Goal: Information Seeking & Learning: Learn about a topic

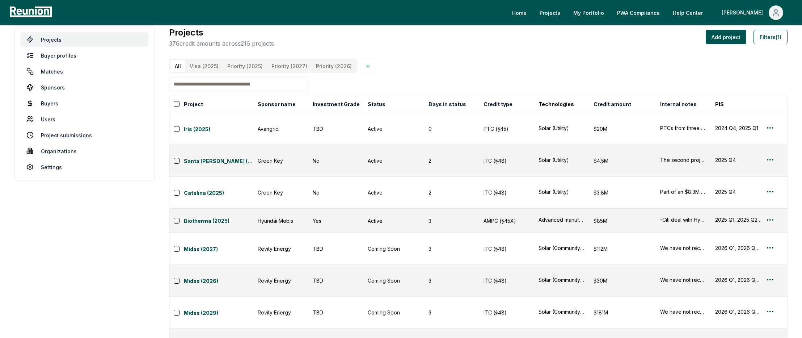
scroll to position [11, 0]
click at [278, 101] on button "Sponsor name" at bounding box center [276, 103] width 41 height 14
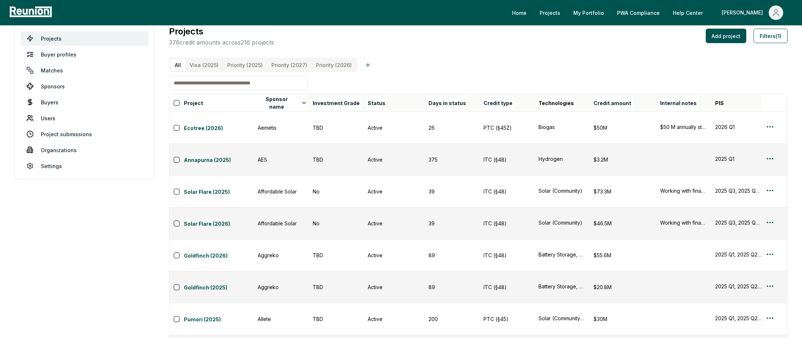
click at [508, 78] on div "All Visa (2025) Priority (2025) Priority (2027) Priority (2026) Project Sponsor…" at bounding box center [478, 249] width 619 height 383
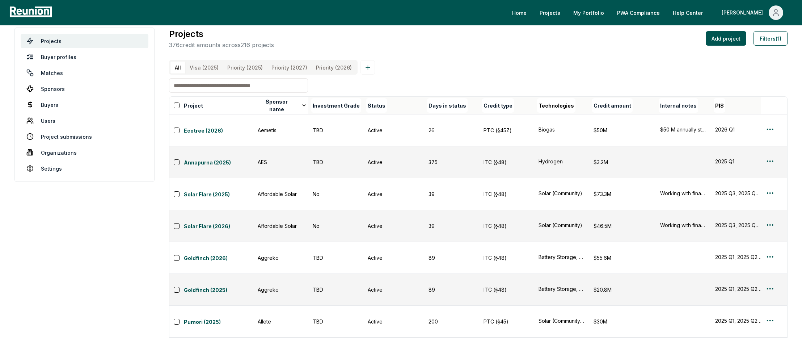
click at [261, 86] on input at bounding box center [238, 85] width 139 height 14
click at [405, 78] on div "All Visa (2025) Priority (2025) Priority (2027) Priority (2026) Project Sponsor…" at bounding box center [478, 251] width 619 height 383
click at [777, 38] on button "Filters (1)" at bounding box center [771, 38] width 34 height 14
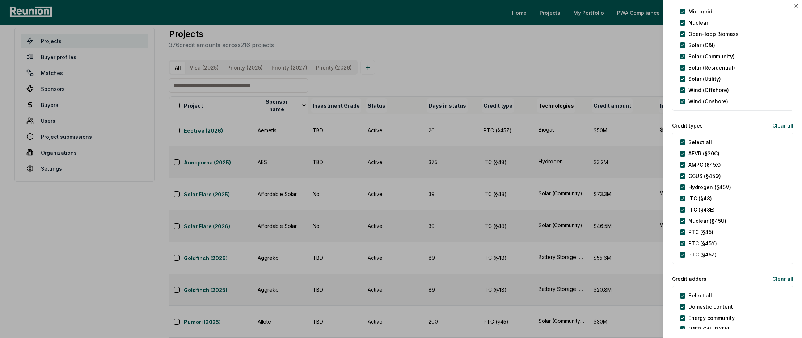
scroll to position [311, 0]
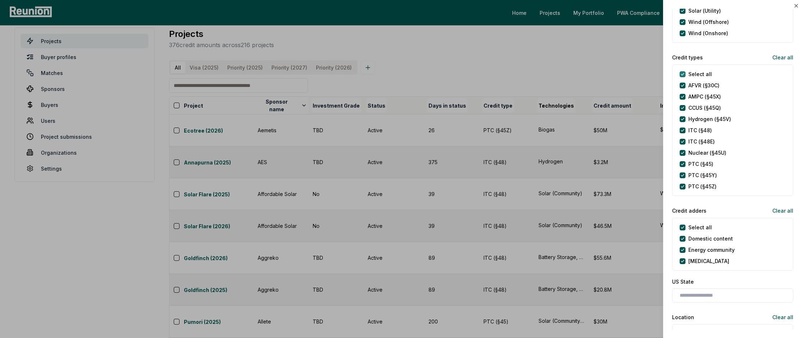
click at [682, 75] on types "Select all" at bounding box center [683, 74] width 6 height 6
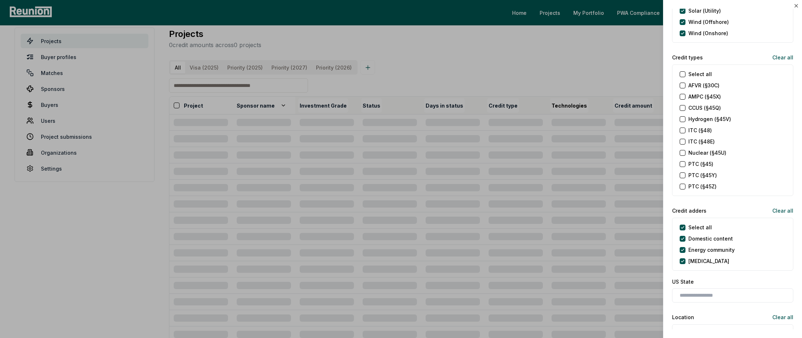
scroll to position [0, 0]
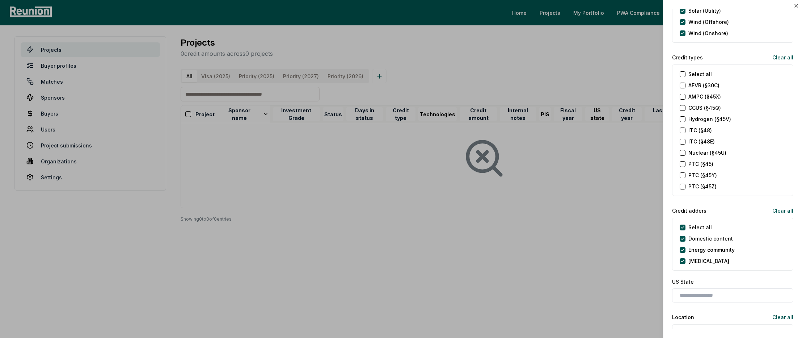
click at [682, 185] on \(§45Z\) "PTC (§45Z)" at bounding box center [683, 187] width 6 height 6
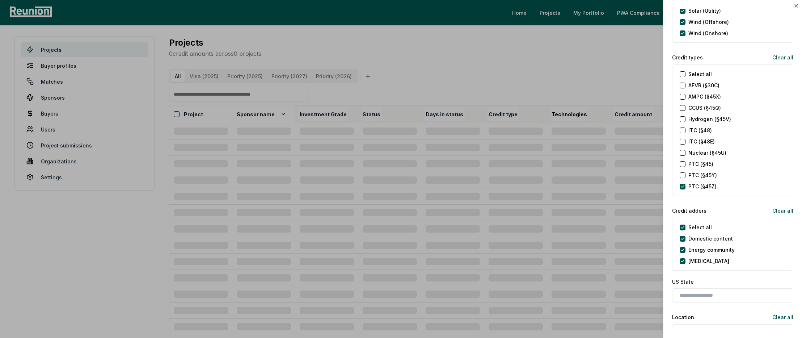
click at [595, 52] on div at bounding box center [401, 169] width 802 height 338
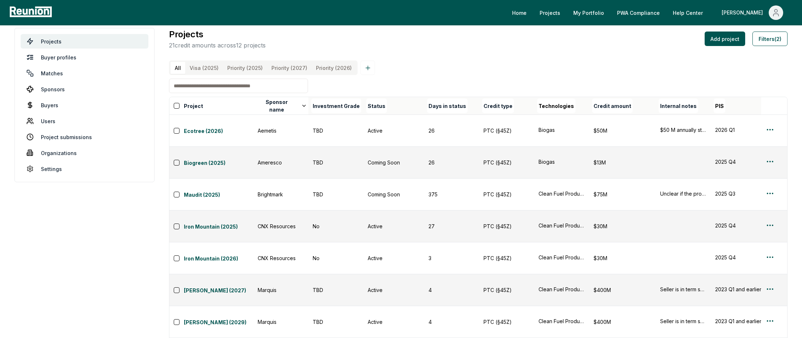
scroll to position [11, 0]
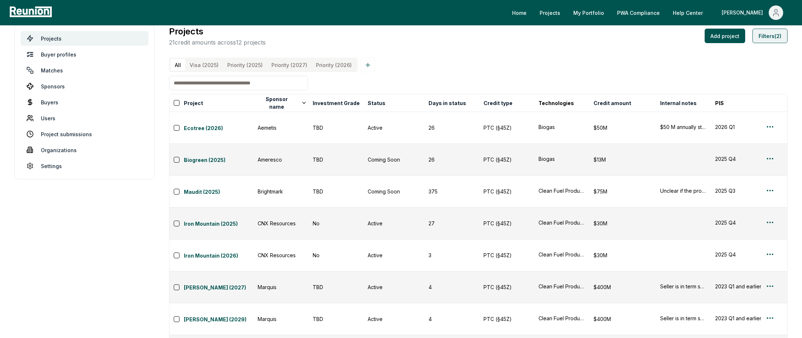
click at [776, 37] on button "Filters (2)" at bounding box center [770, 36] width 35 height 14
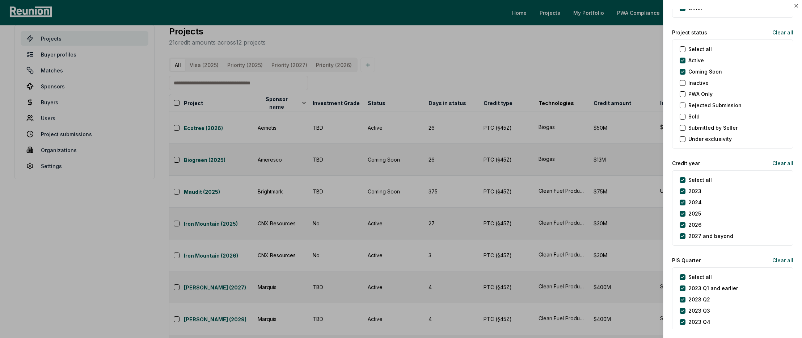
scroll to position [828, 0]
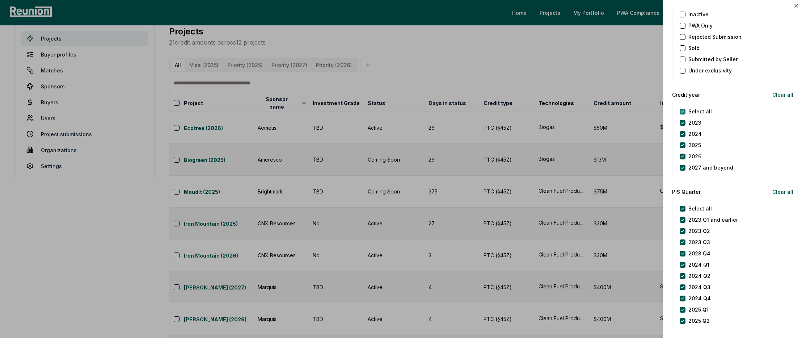
click at [683, 111] on year "Select all" at bounding box center [683, 112] width 6 height 6
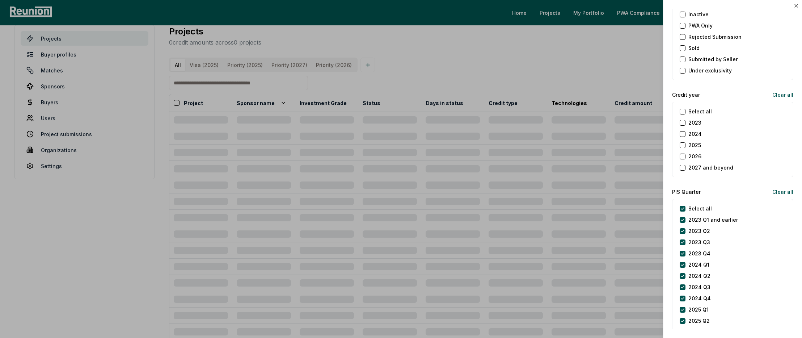
scroll to position [0, 0]
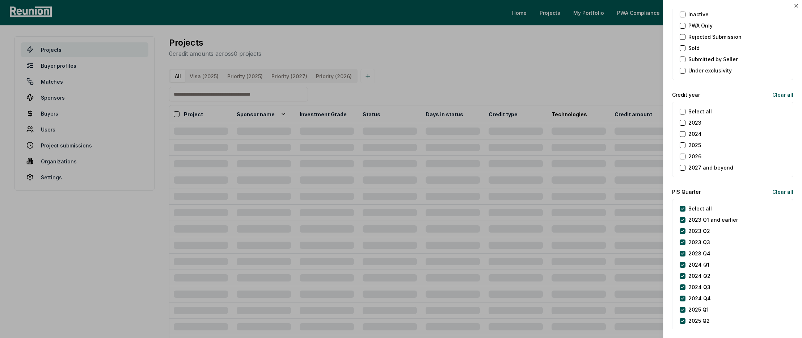
click at [682, 145] on button "2025" at bounding box center [683, 145] width 6 height 6
click at [682, 155] on button "2026" at bounding box center [683, 156] width 6 height 6
click at [618, 81] on div at bounding box center [401, 169] width 802 height 338
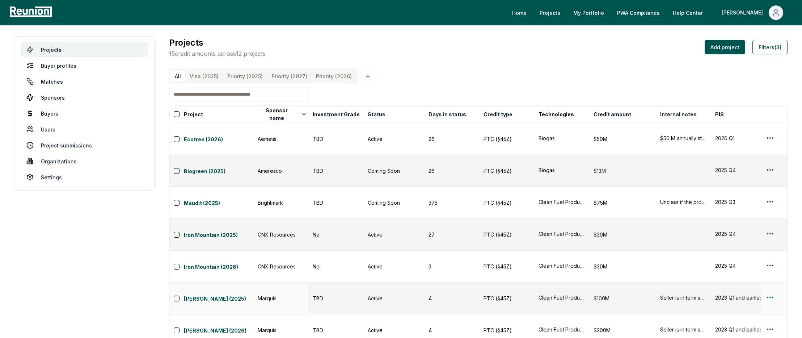
scroll to position [11, 0]
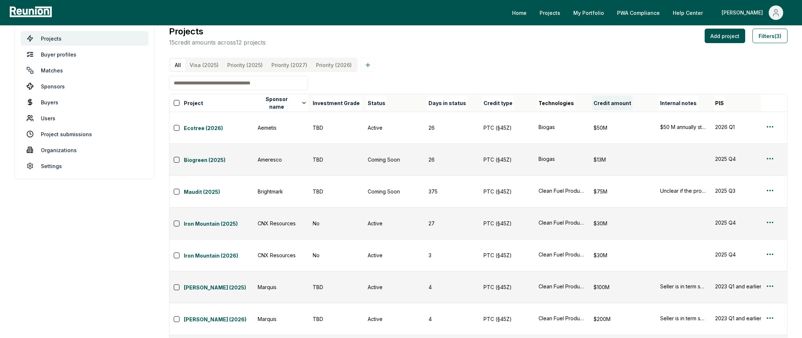
click at [613, 101] on button "Credit amount" at bounding box center [612, 103] width 41 height 14
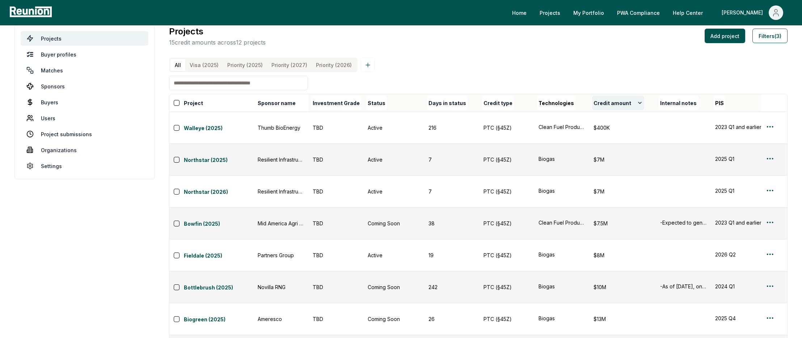
click at [614, 104] on button "Credit amount" at bounding box center [618, 103] width 52 height 14
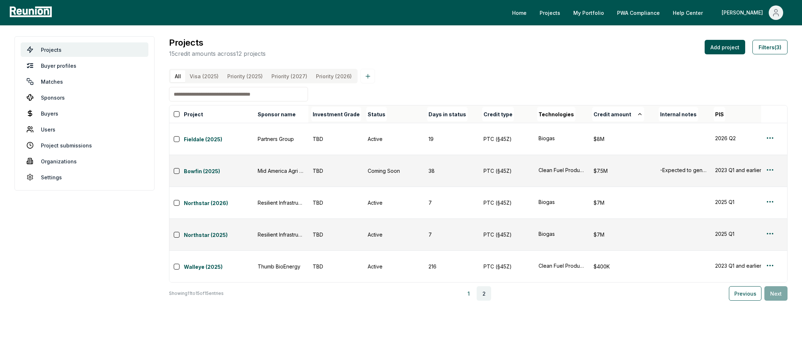
scroll to position [0, 0]
click at [475, 286] on button "1" at bounding box center [469, 293] width 14 height 14
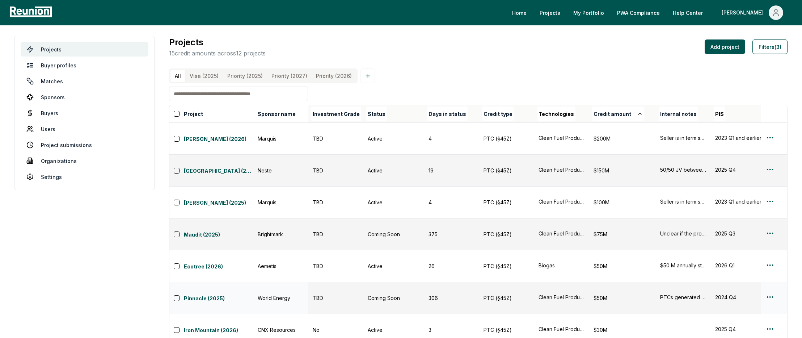
scroll to position [11, 0]
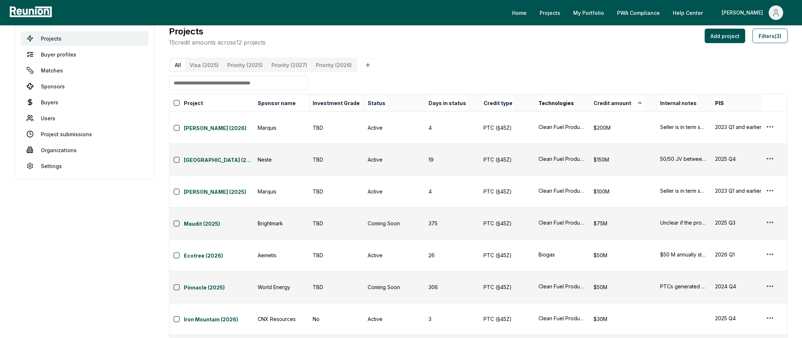
click at [451, 54] on div "Projects 15 credit amounts across 12 projects Add project Filters (3) All Visa …" at bounding box center [478, 237] width 619 height 424
click at [450, 66] on div "All Visa (2025) Priority (2025) Priority (2027) Priority (2026)" at bounding box center [478, 65] width 619 height 14
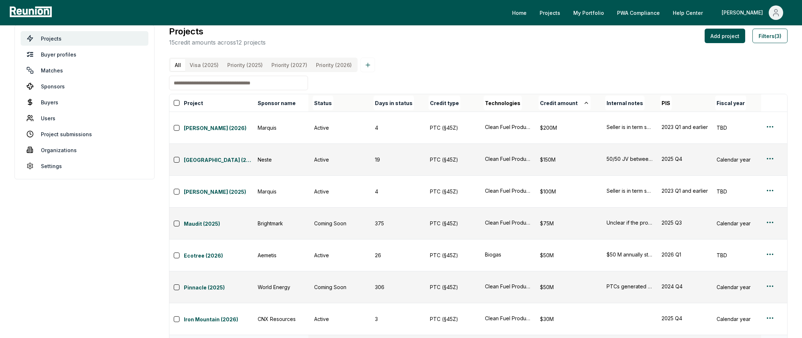
scroll to position [0, 0]
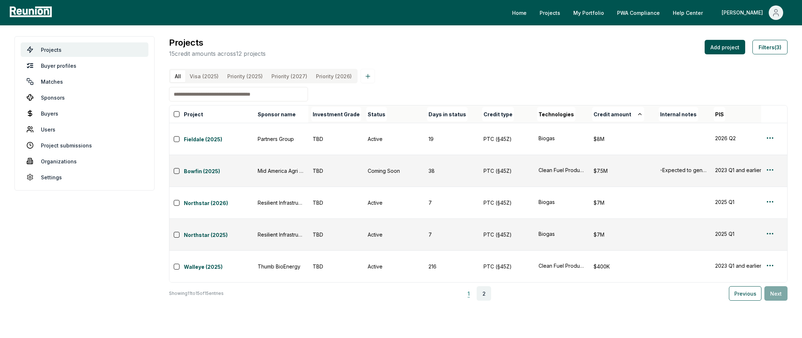
click at [475, 286] on button "1" at bounding box center [469, 293] width 14 height 14
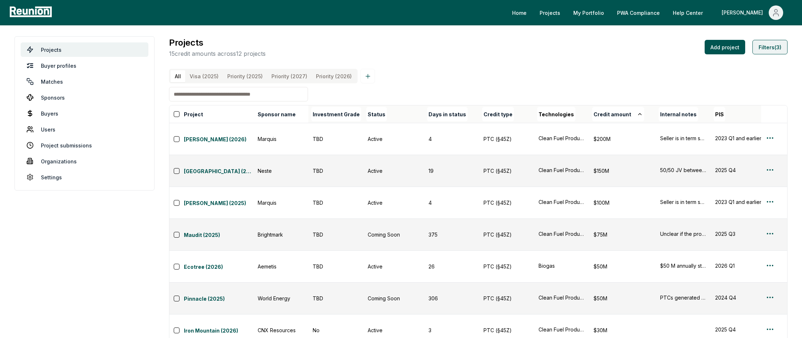
click at [771, 41] on button "Filters (3)" at bounding box center [770, 47] width 35 height 14
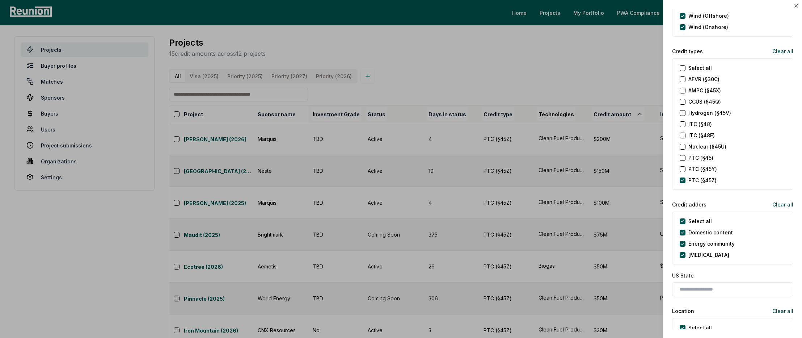
scroll to position [332, 0]
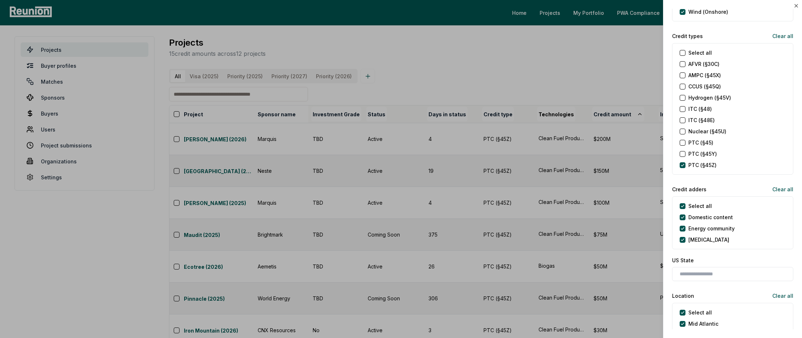
click at [684, 75] on \(§45X\) "AMPC (§45X)" at bounding box center [683, 75] width 6 height 6
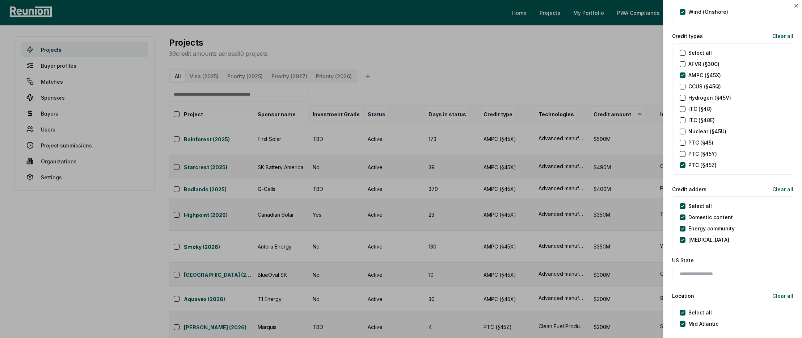
click at [685, 167] on div "PTC (§45Z)" at bounding box center [698, 165] width 37 height 8
click at [683, 167] on \(§45Z\) "PTC (§45Z)" at bounding box center [683, 165] width 6 height 6
drag, startPoint x: 637, startPoint y: 75, endPoint x: 637, endPoint y: 85, distance: 9.8
click at [637, 75] on div at bounding box center [401, 169] width 802 height 338
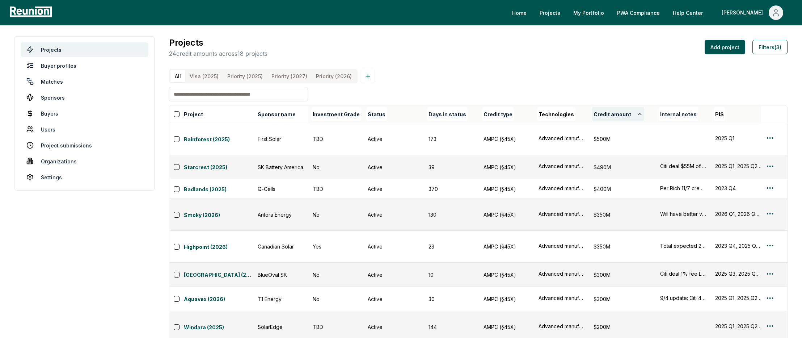
click at [638, 115] on icon at bounding box center [640, 114] width 6 height 6
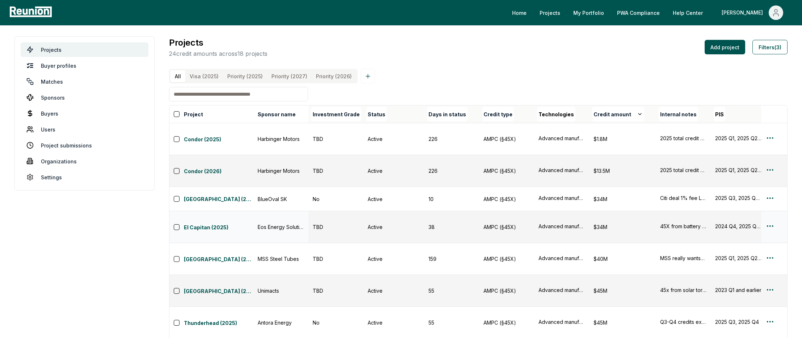
scroll to position [11, 0]
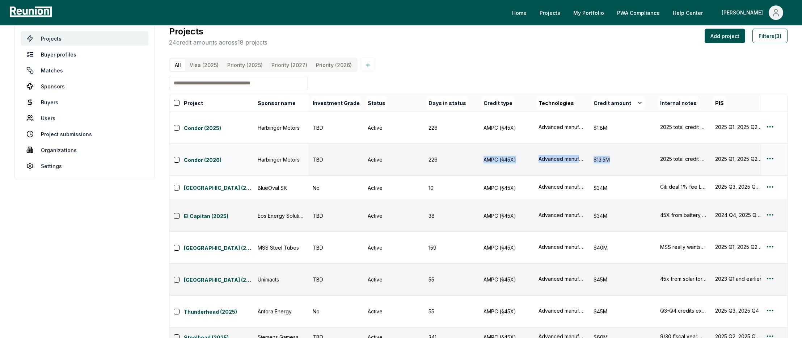
drag, startPoint x: 629, startPoint y: 143, endPoint x: 473, endPoint y: 142, distance: 156.4
click at [473, 144] on tr "Condor (2026) Harbinger Motors TBD Active 226 AMPC (§45X) Advanced manufacturin…" at bounding box center [670, 160] width 1002 height 32
click at [473, 156] on div "226" at bounding box center [452, 160] width 46 height 8
drag, startPoint x: 473, startPoint y: 142, endPoint x: 620, endPoint y: 142, distance: 147.0
click at [620, 144] on tr "Condor (2026) Harbinger Motors TBD Active 226 AMPC (§45X) Advanced manufacturin…" at bounding box center [670, 160] width 1002 height 32
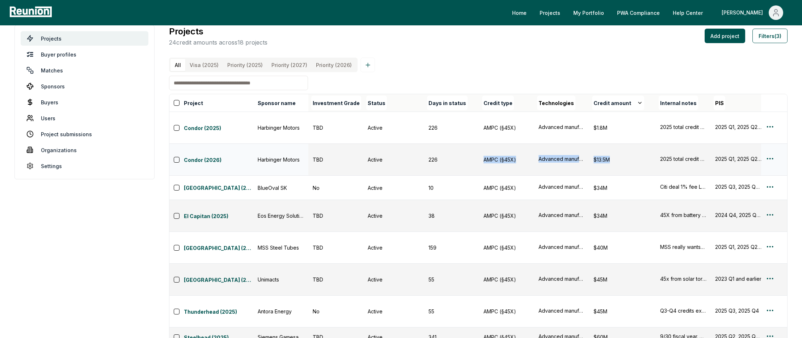
click at [620, 156] on div "$13.5M" at bounding box center [623, 160] width 58 height 8
drag, startPoint x: 182, startPoint y: 142, endPoint x: 628, endPoint y: 141, distance: 446.0
click at [628, 144] on tr "Condor (2026) Harbinger Motors TBD Active 226 AMPC (§45X) Advanced manufacturin…" at bounding box center [670, 160] width 1002 height 32
drag, startPoint x: 628, startPoint y: 141, endPoint x: 620, endPoint y: 140, distance: 8.0
click at [628, 156] on div "$13.5M" at bounding box center [623, 160] width 58 height 8
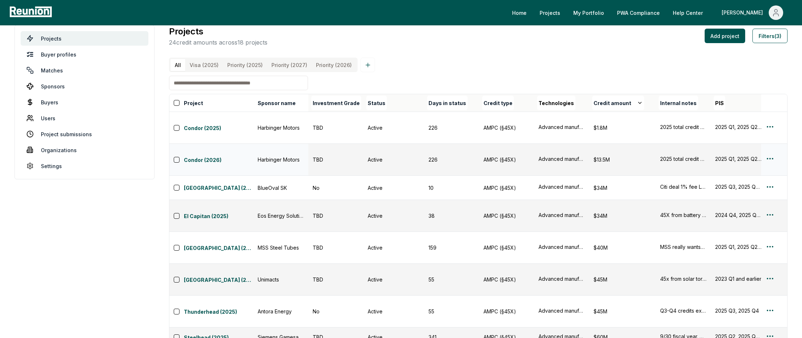
click at [621, 156] on div "$13.5M" at bounding box center [623, 160] width 58 height 8
click at [776, 41] on button "Filters (3)" at bounding box center [770, 36] width 35 height 14
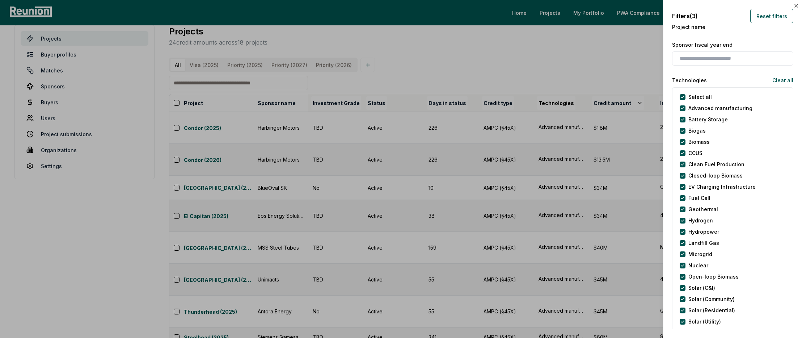
click at [618, 43] on div at bounding box center [401, 169] width 802 height 338
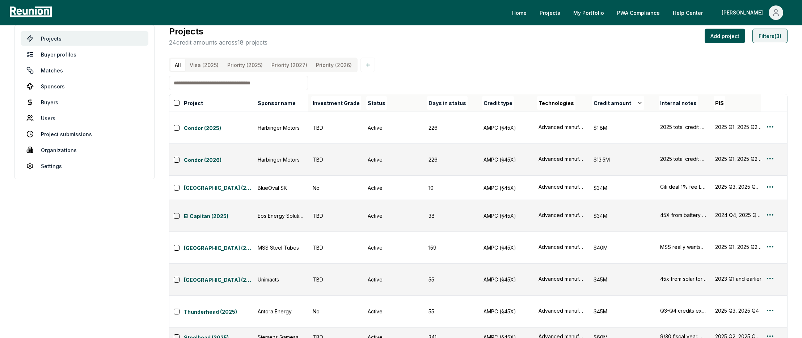
click at [775, 38] on button "Filters (3)" at bounding box center [770, 36] width 35 height 14
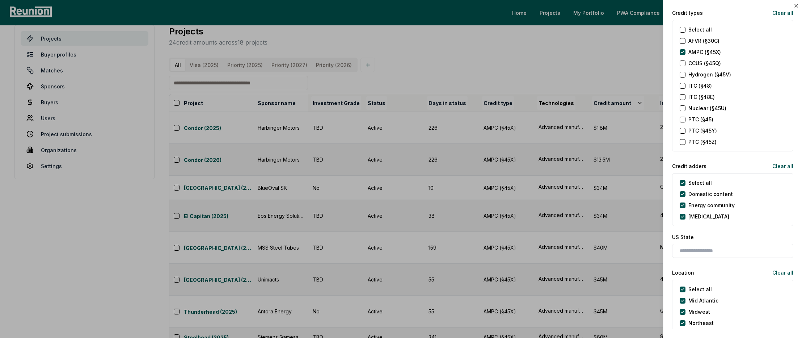
scroll to position [350, 0]
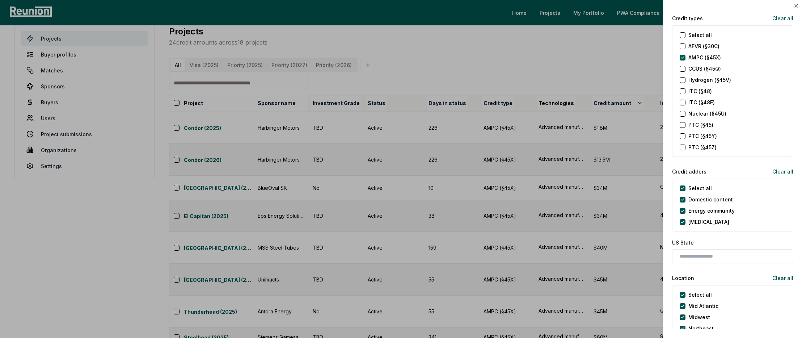
click at [682, 126] on \(§45\) "PTC (§45)" at bounding box center [683, 125] width 6 height 6
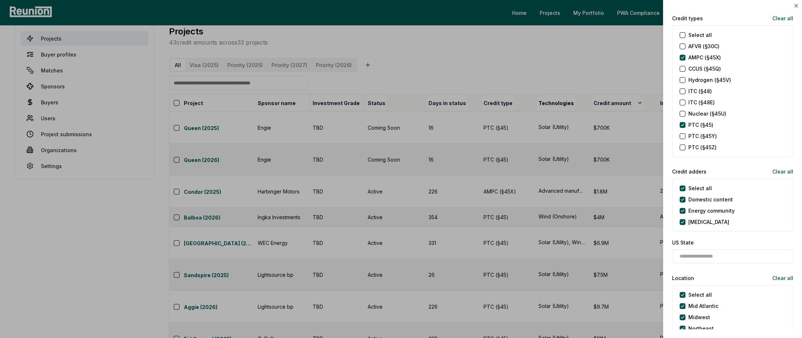
click at [682, 91] on \(§48\) "ITC (§48)" at bounding box center [683, 91] width 6 height 6
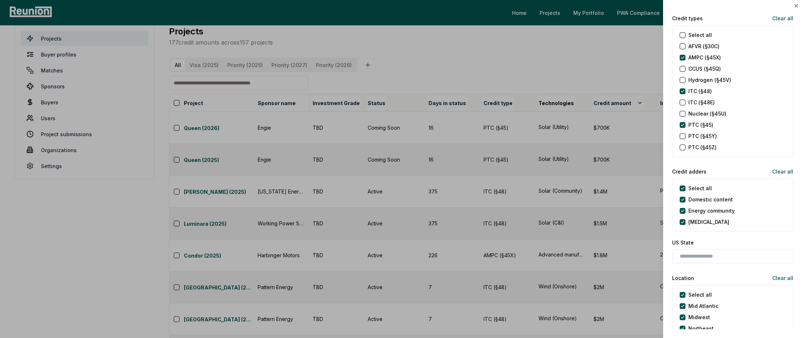
click at [684, 137] on \(§45Y\) "PTC (§45Y)" at bounding box center [683, 136] width 6 height 6
click at [683, 102] on \(§48E\) "ITC (§48E)" at bounding box center [683, 103] width 6 height 6
click at [616, 45] on div at bounding box center [401, 169] width 802 height 338
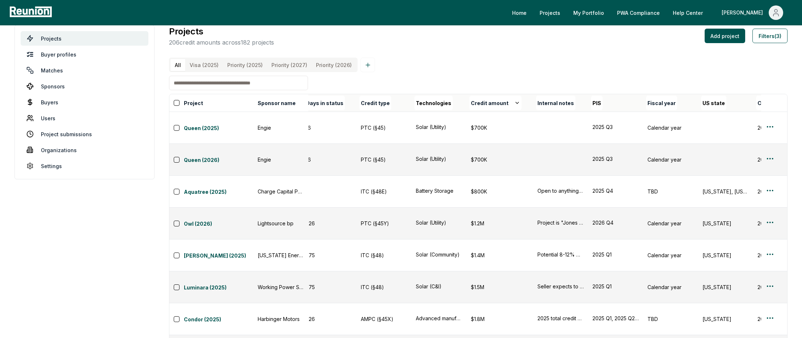
scroll to position [0, 165]
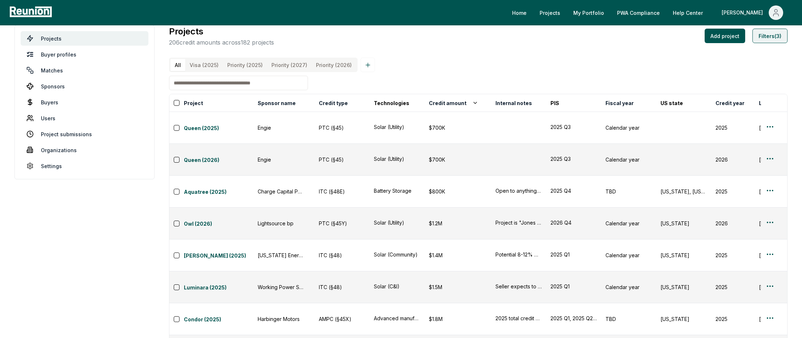
click at [761, 41] on button "Filters (3)" at bounding box center [770, 36] width 35 height 14
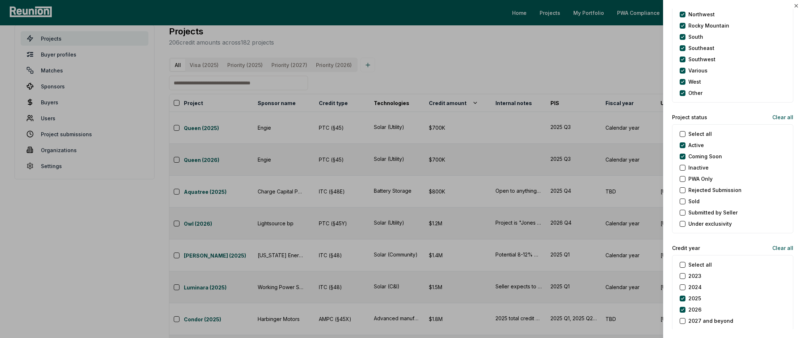
scroll to position [752, 0]
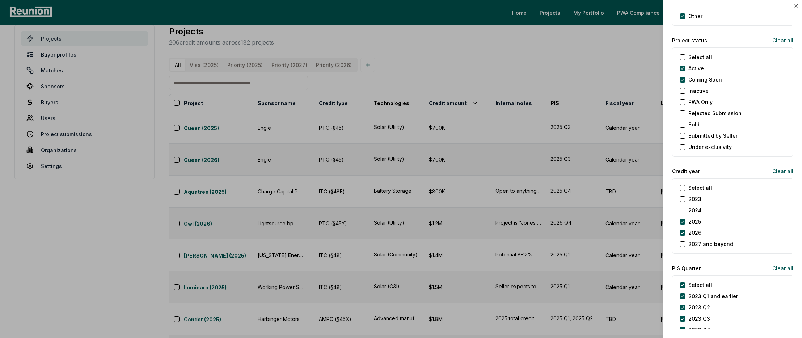
click at [692, 231] on label "2026" at bounding box center [695, 233] width 13 height 8
click at [686, 231] on button "2026" at bounding box center [683, 233] width 6 height 6
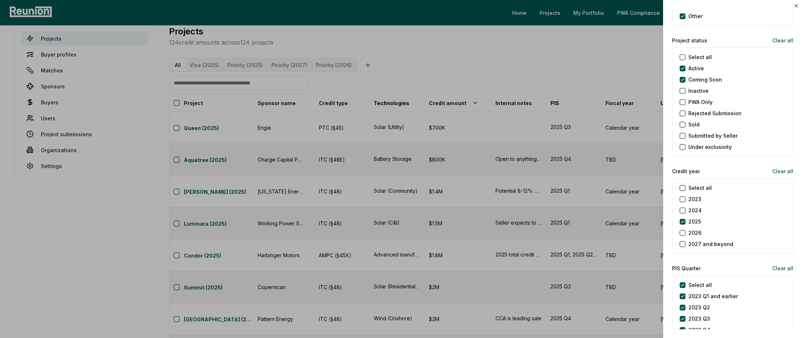
click at [647, 67] on div at bounding box center [401, 169] width 802 height 338
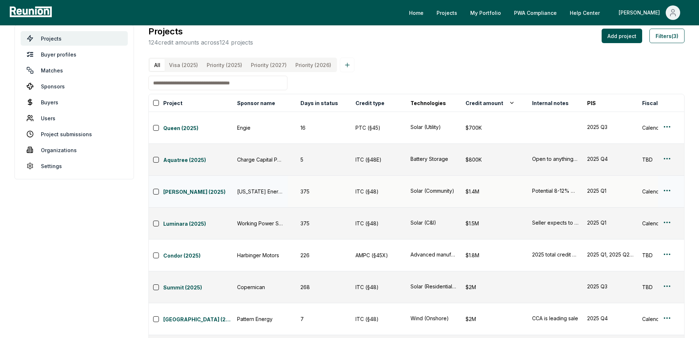
scroll to position [0, 0]
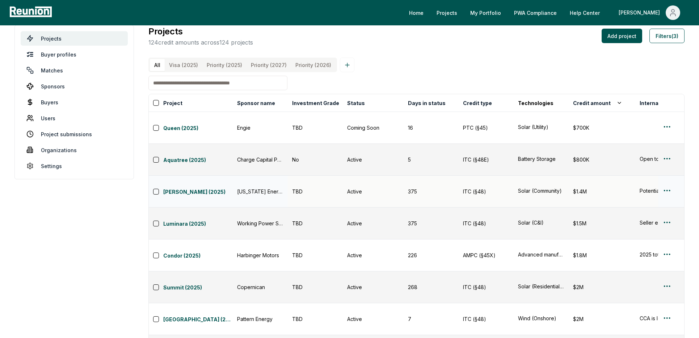
click at [661, 176] on td at bounding box center [671, 192] width 26 height 32
click at [666, 160] on html "Please visit us on your desktop We're working on making our marketplace mobile-…" at bounding box center [349, 224] width 699 height 471
click at [634, 162] on html "Please visit us on your desktop We're working on making our marketplace mobile-…" at bounding box center [349, 224] width 699 height 471
